Goal: Information Seeking & Learning: Learn about a topic

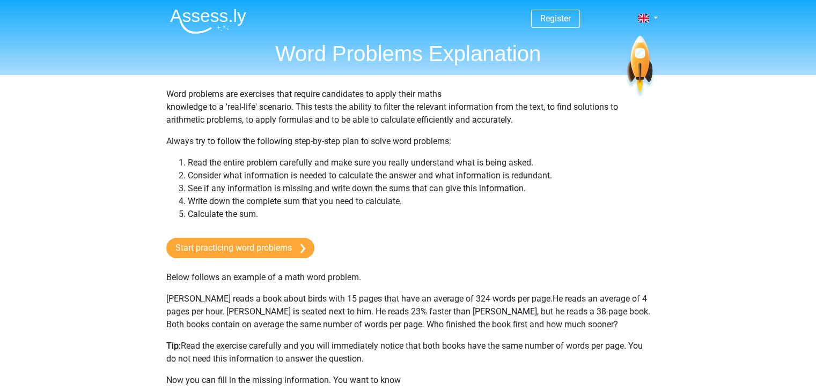
scroll to position [26, 0]
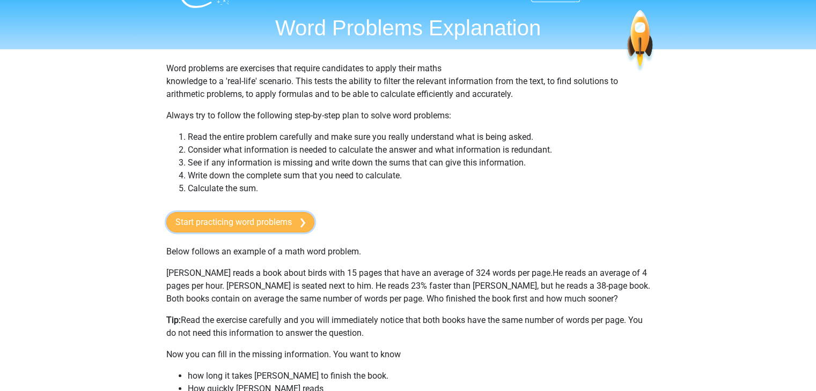
click at [284, 226] on link "Start practicing word problems" at bounding box center [240, 222] width 148 height 20
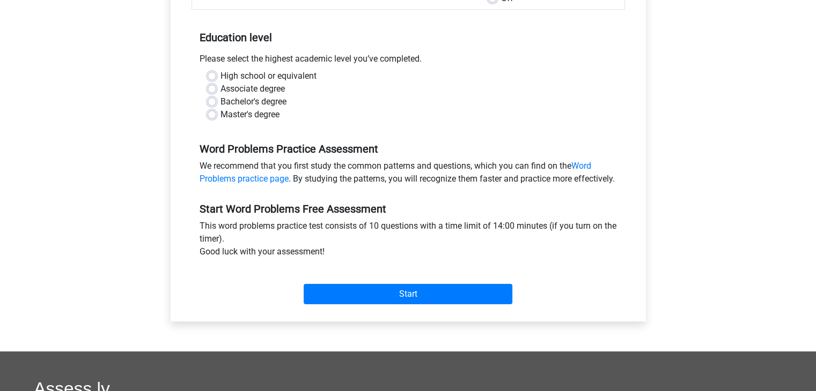
scroll to position [197, 0]
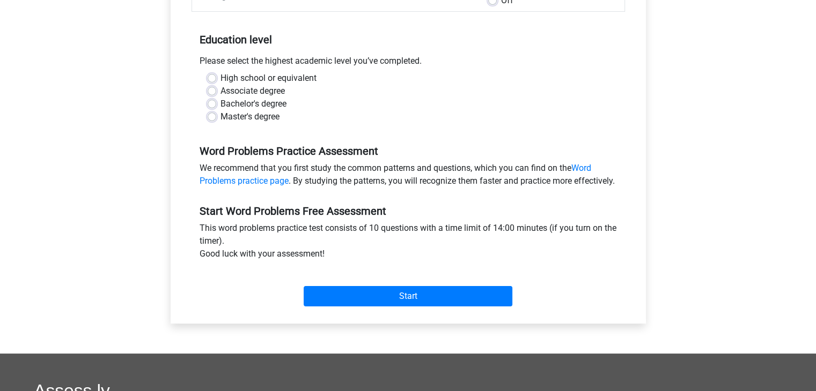
click at [227, 114] on label "Master's degree" at bounding box center [249, 116] width 59 height 13
click at [216, 114] on input "Master's degree" at bounding box center [212, 115] width 9 height 11
radio input "true"
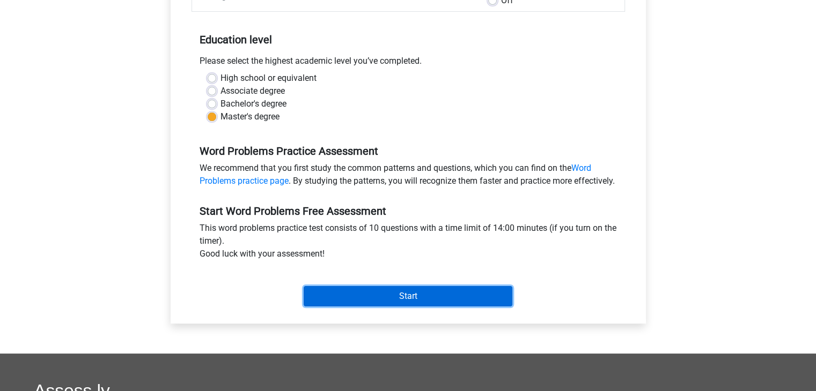
click at [312, 307] on input "Start" at bounding box center [408, 296] width 209 height 20
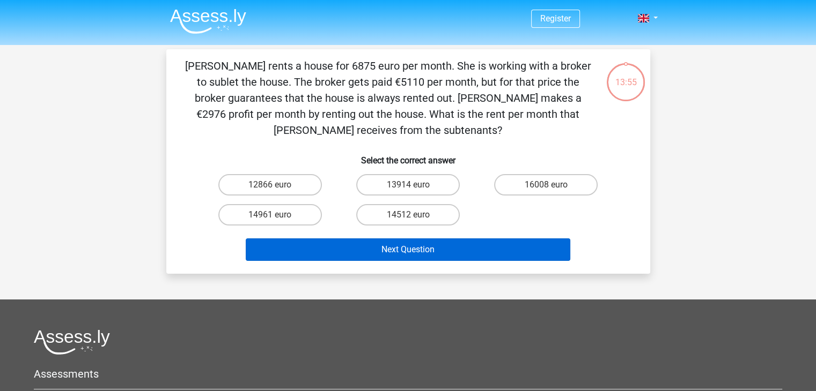
drag, startPoint x: 413, startPoint y: 208, endPoint x: 386, endPoint y: 242, distance: 43.9
click at [386, 242] on div "Julia rents a house for 6875 euro per month. She is working with a broker to su…" at bounding box center [408, 162] width 475 height 208
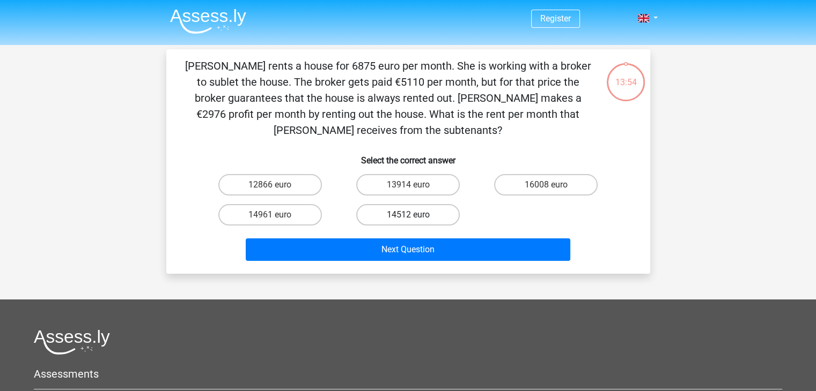
click at [396, 217] on label "14512 euro" at bounding box center [407, 214] width 103 height 21
click at [408, 217] on input "14512 euro" at bounding box center [411, 218] width 7 height 7
radio input "true"
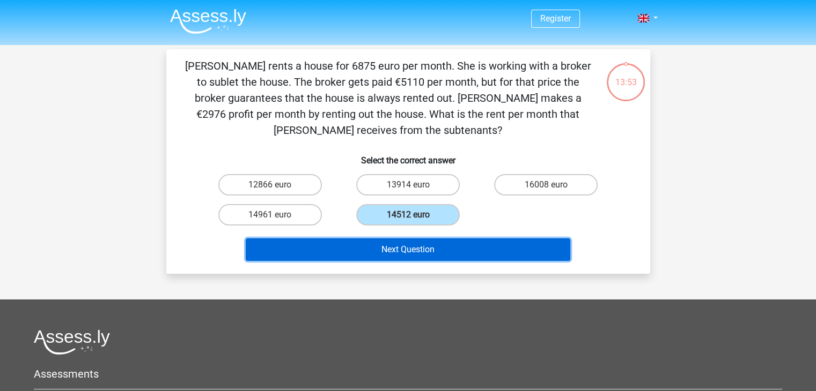
click at [384, 246] on button "Next Question" at bounding box center [408, 250] width 324 height 23
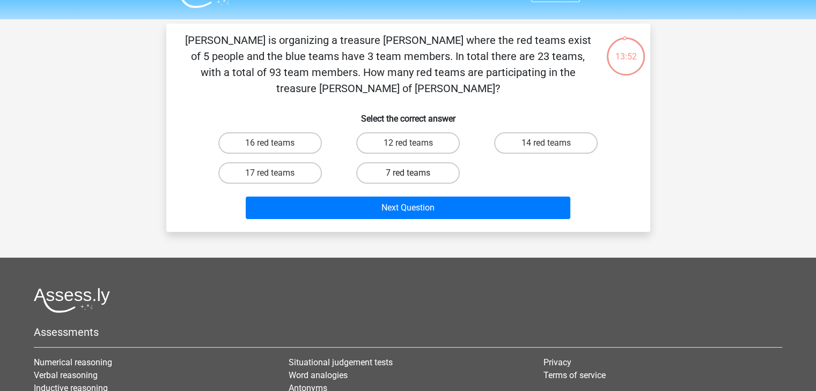
scroll to position [23, 0]
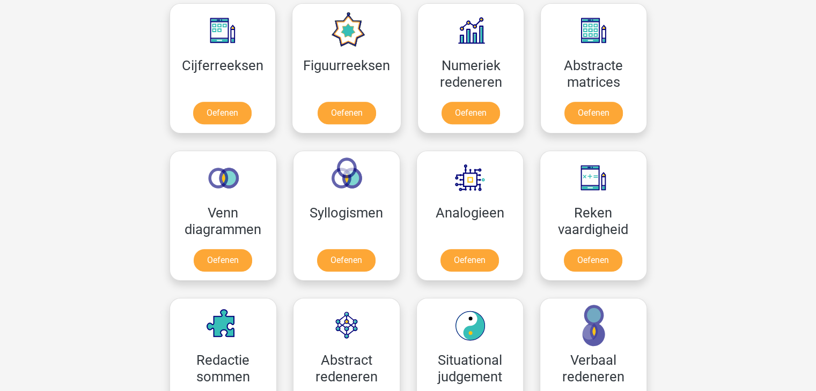
scroll to position [458, 0]
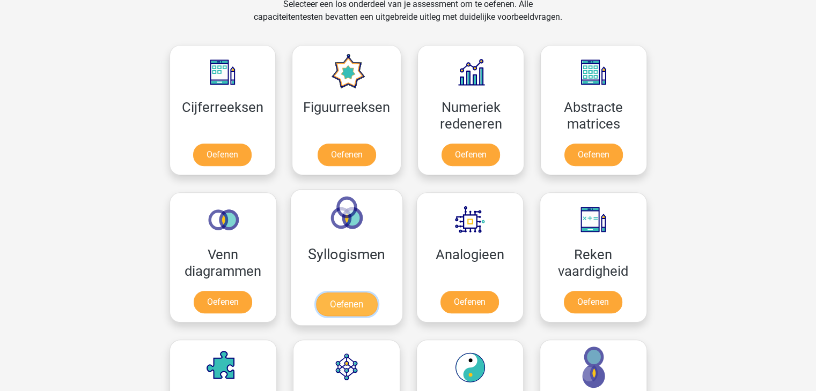
click at [341, 293] on link "Oefenen" at bounding box center [345, 305] width 61 height 24
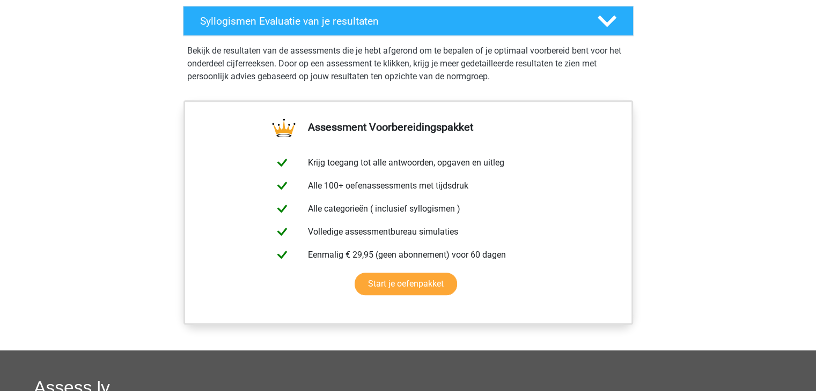
scroll to position [723, 0]
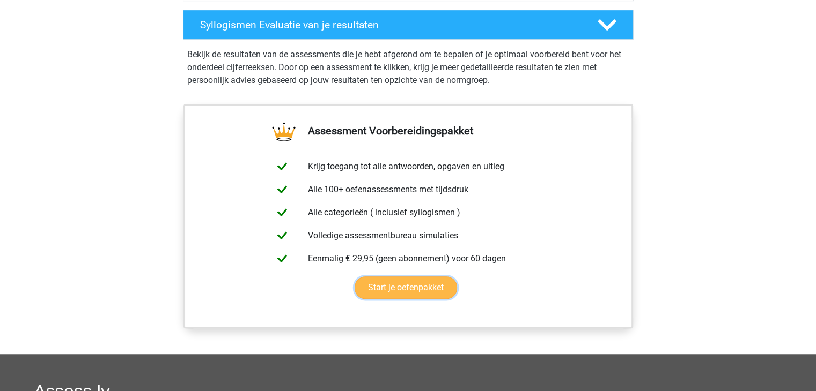
click at [386, 286] on link "Start je oefenpakket" at bounding box center [405, 288] width 102 height 23
